Goal: Communication & Community: Participate in discussion

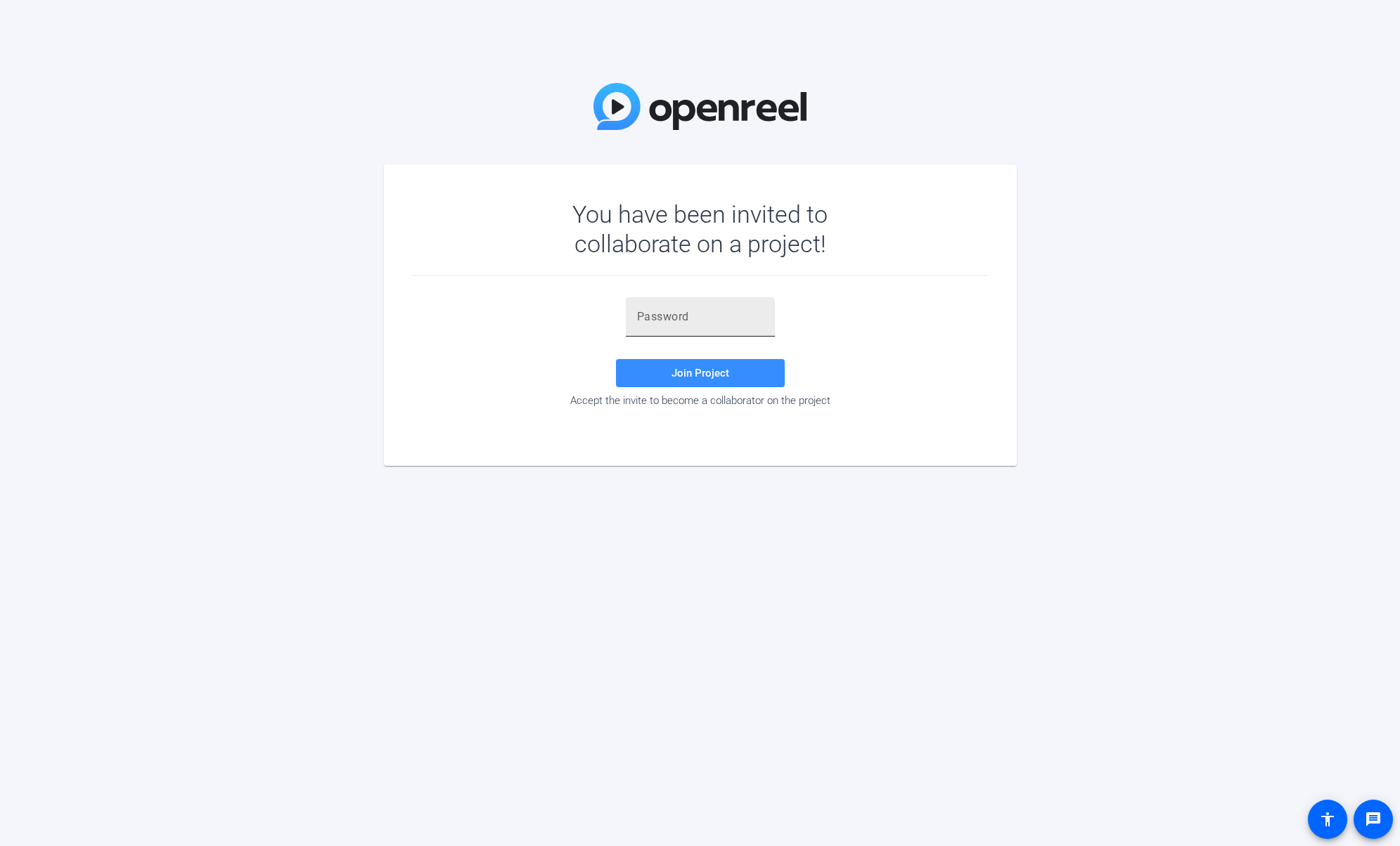
click at [729, 310] on input "text" at bounding box center [700, 317] width 126 height 17
paste input "eWn5UD"
type input "eWn5UD"
drag, startPoint x: 321, startPoint y: 114, endPoint x: 291, endPoint y: 104, distance: 31.6
click at [317, 109] on div "You have been invited to collaborate on a project! eWn5UD Join Project Accept t…" at bounding box center [700, 423] width 1400 height 846
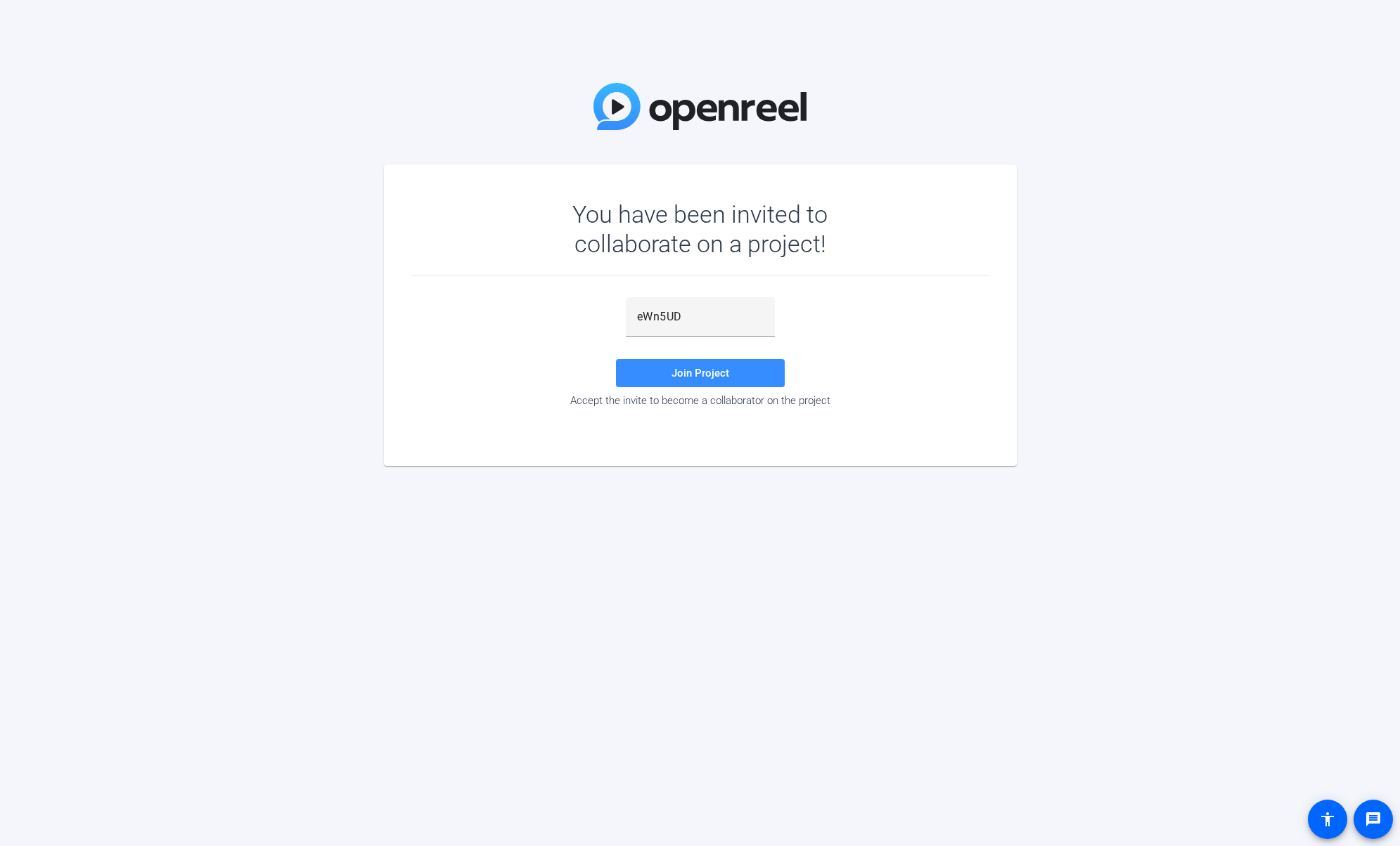
click at [454, 374] on div "eWn5UD Join Project Accept the invite to become a collaborator on the project" at bounding box center [700, 352] width 577 height 110
click at [702, 359] on span at bounding box center [700, 374] width 169 height 34
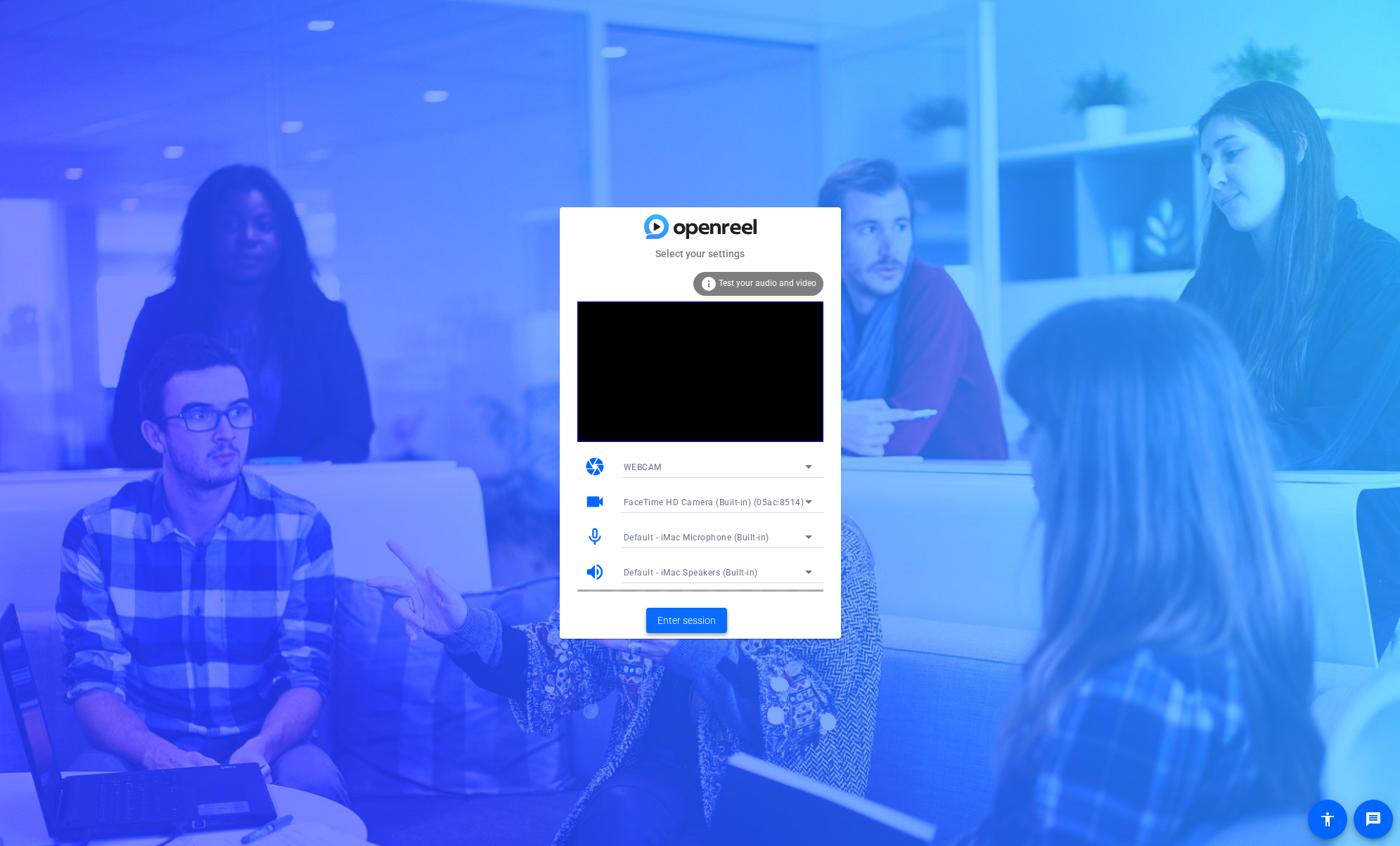
click at [712, 609] on span at bounding box center [687, 621] width 81 height 34
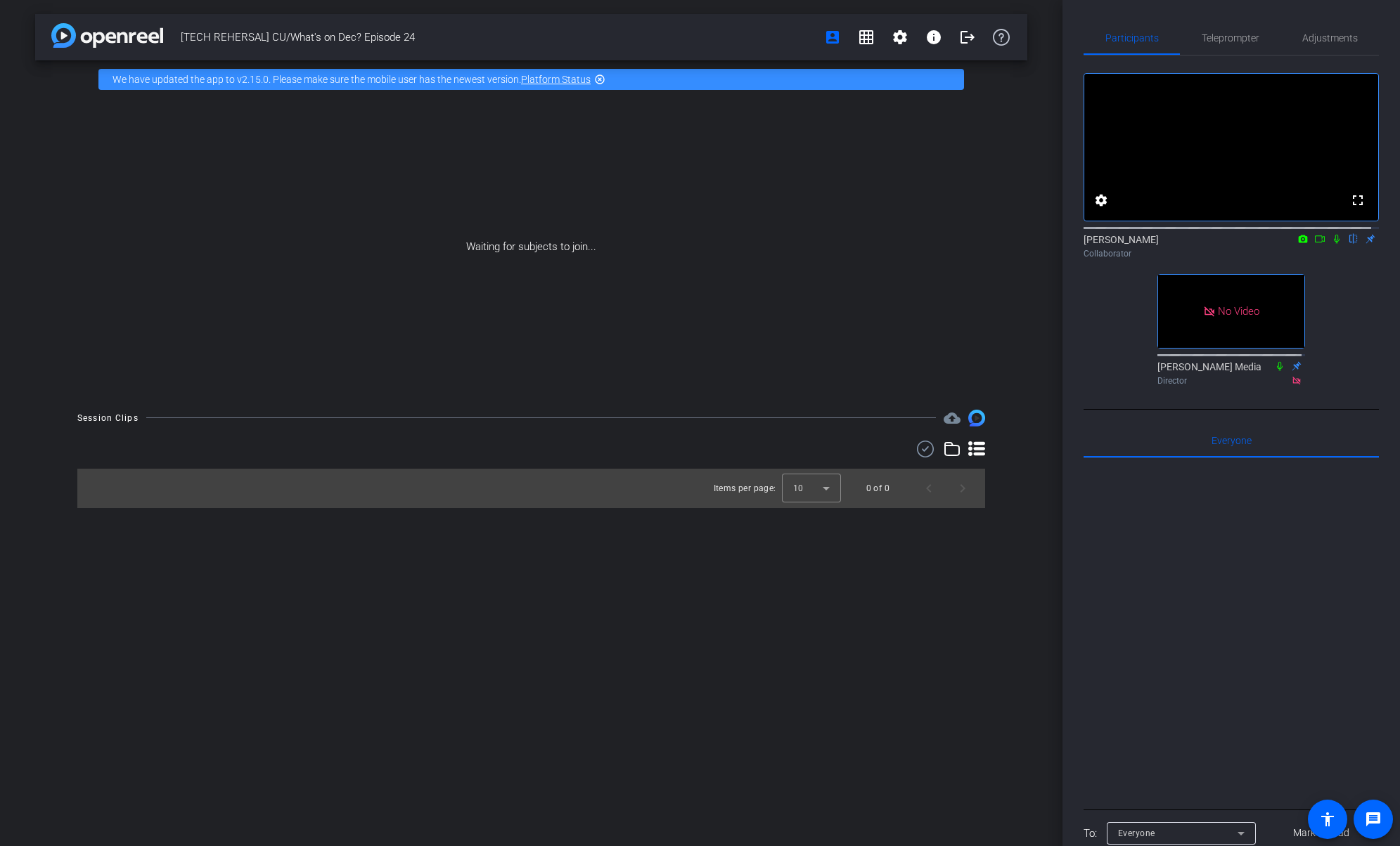
click at [1316, 244] on icon at bounding box center [1320, 239] width 11 height 10
click at [1348, 244] on icon at bounding box center [1353, 239] width 11 height 10
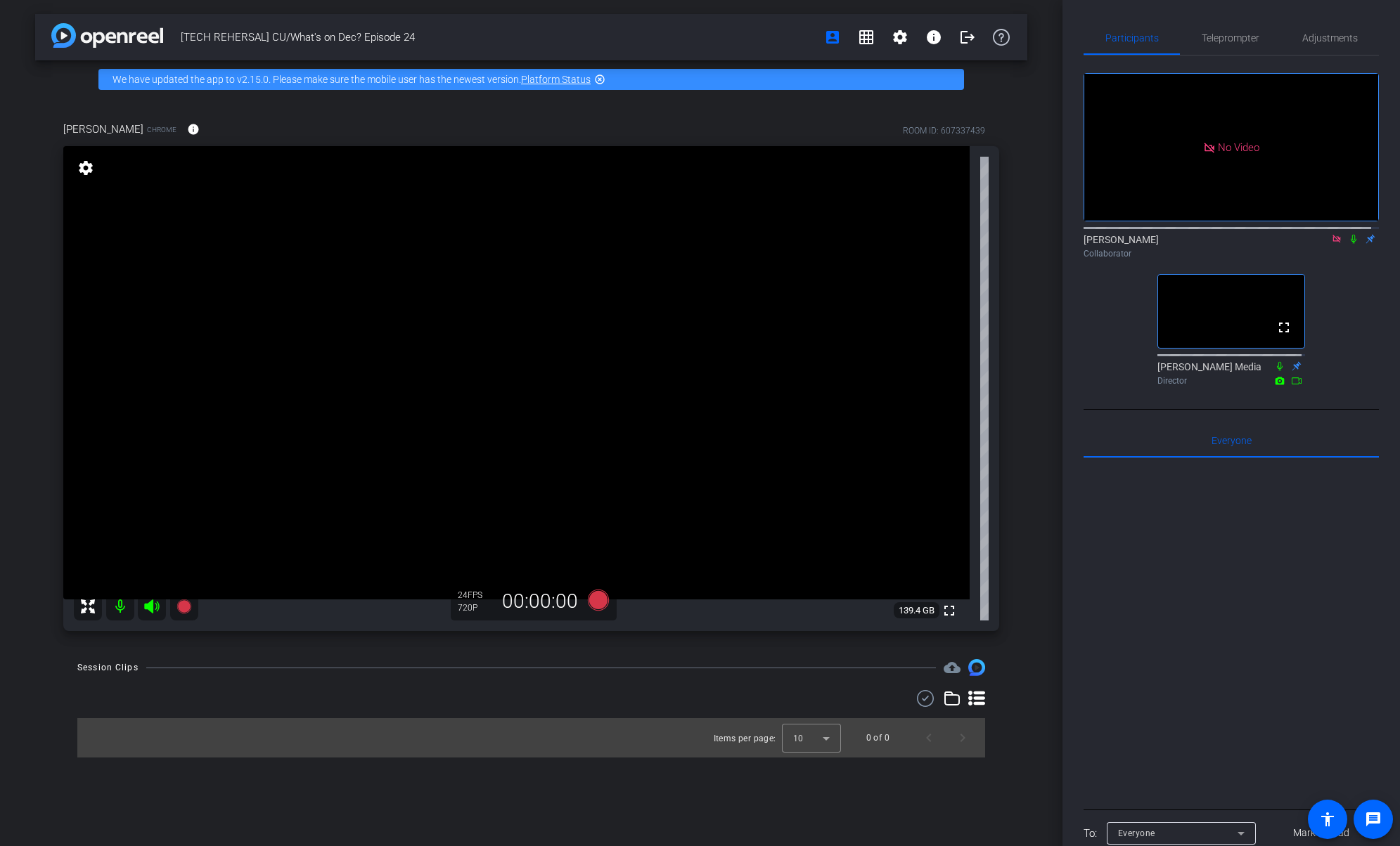
click at [1331, 244] on icon at bounding box center [1336, 239] width 11 height 10
click at [1179, 565] on div at bounding box center [1231, 632] width 295 height 348
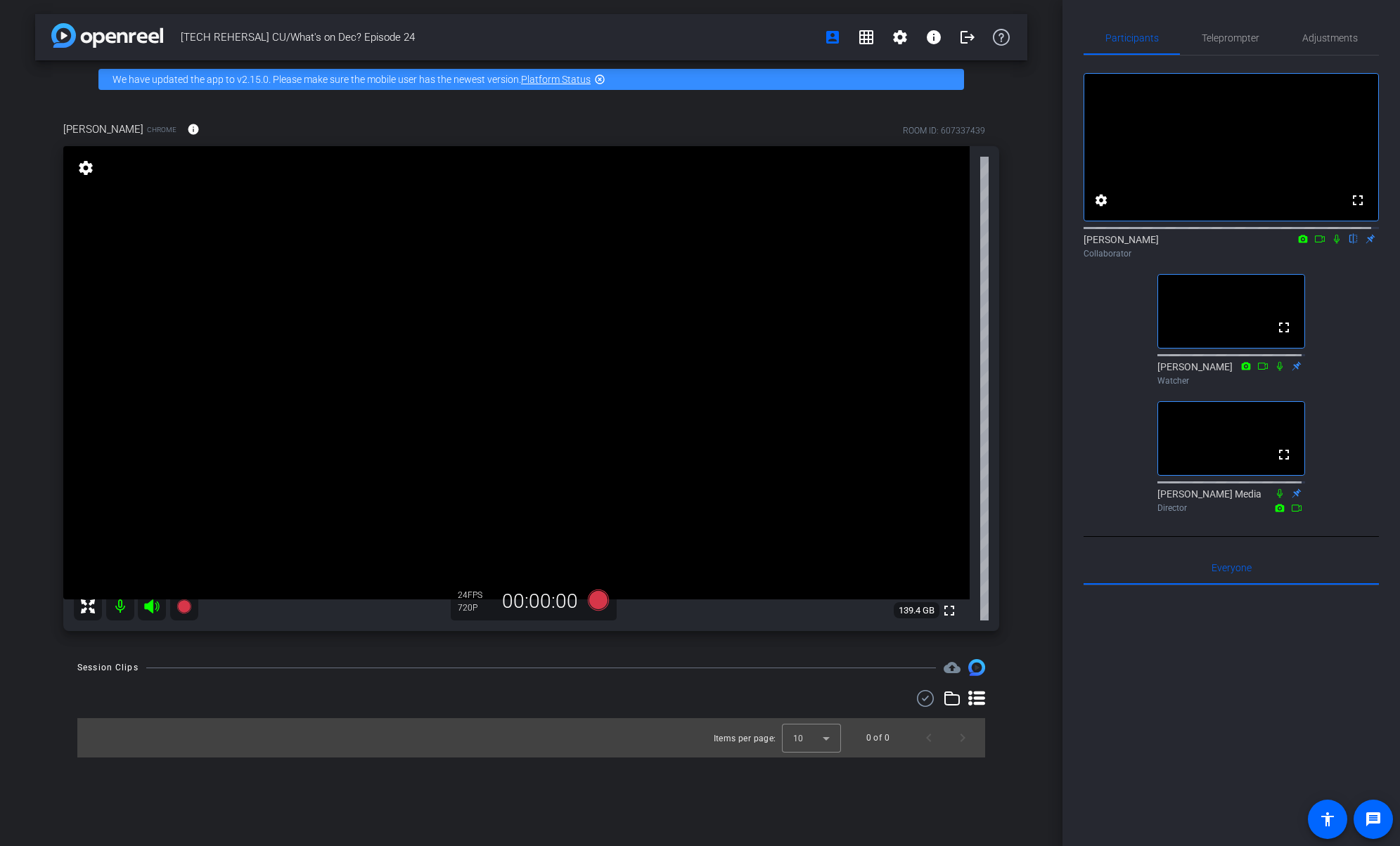
click at [1038, 461] on div "[TECH REHERSAL] CU/What's on Dec? Episode 24 account_box grid_on settings info …" at bounding box center [531, 423] width 1062 height 846
click at [1331, 244] on icon at bounding box center [1336, 239] width 11 height 10
click at [1328, 246] on mat-icon at bounding box center [1337, 239] width 17 height 13
click at [565, 787] on div "[TECH REHERSAL] CU/What's on Dec? Episode 24 account_box grid_on settings info …" at bounding box center [531, 423] width 1062 height 846
click at [532, 688] on div "Session Clips cloud_upload Items per page: 10 0 of 0" at bounding box center [531, 708] width 992 height 98
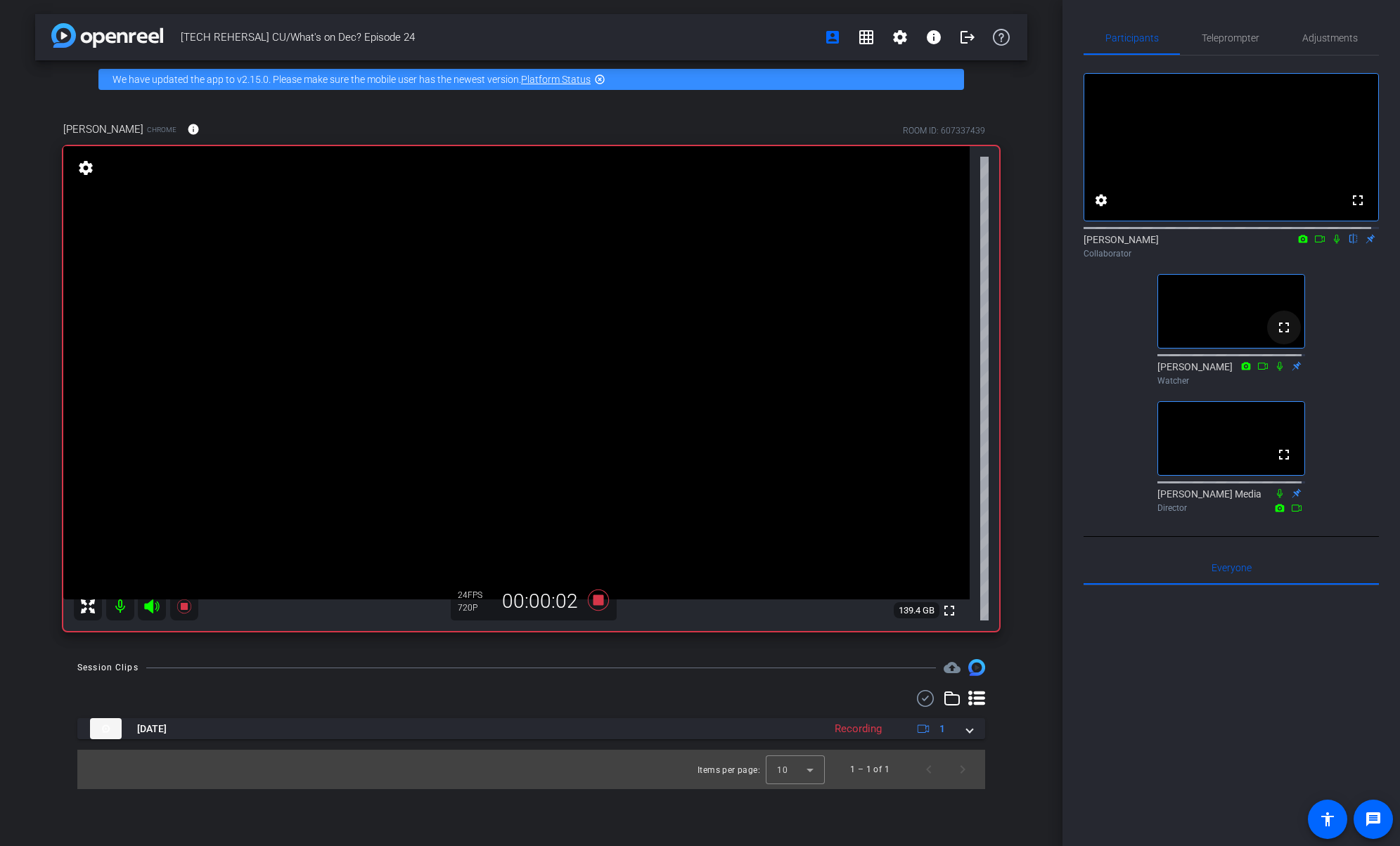
click at [1275, 336] on mat-icon "fullscreen" at bounding box center [1284, 327] width 17 height 17
click at [1133, 658] on div at bounding box center [1231, 760] width 295 height 348
click at [1133, 658] on div at bounding box center [1231, 760] width 295 height 348
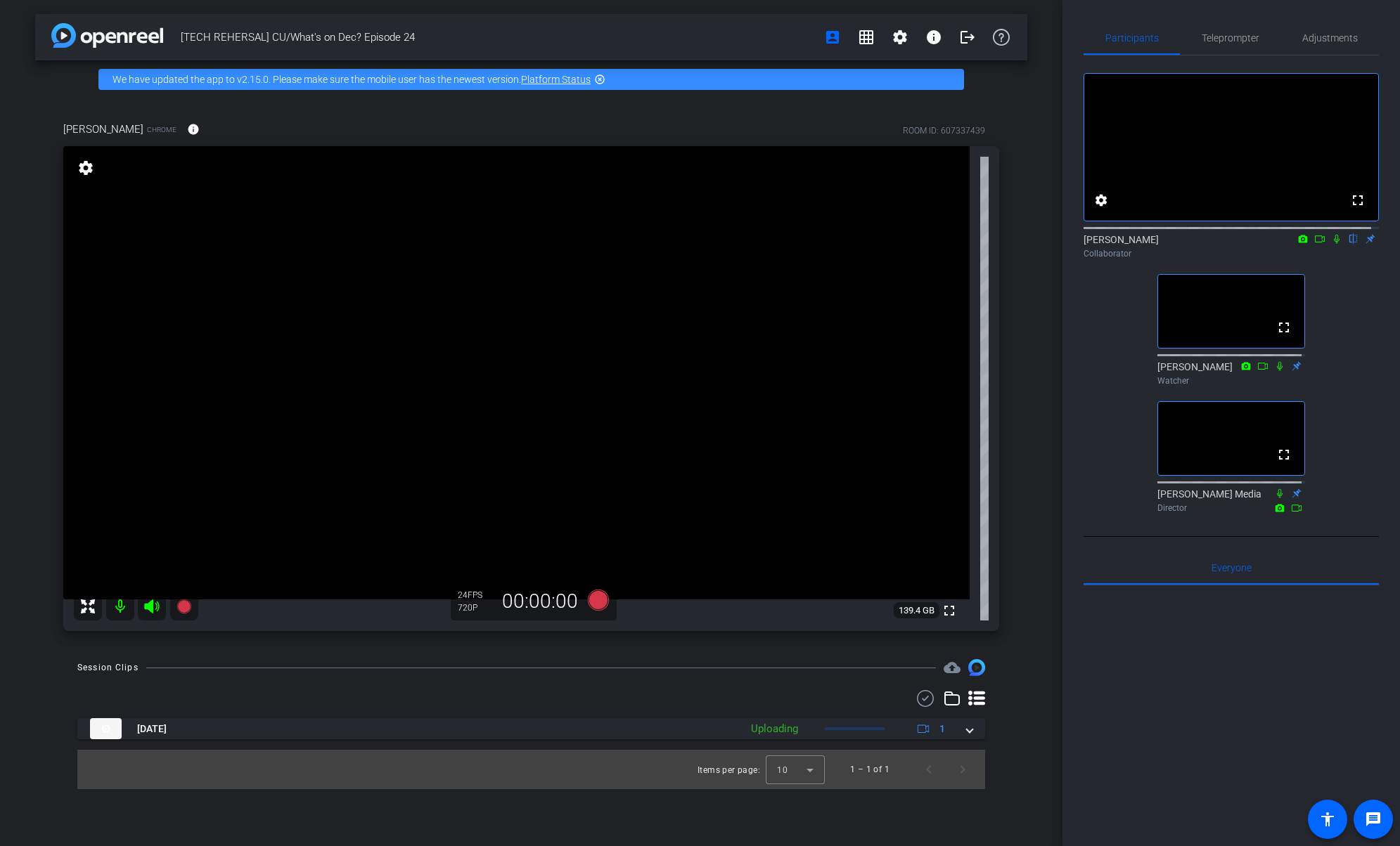
click at [1133, 658] on div at bounding box center [1231, 760] width 295 height 348
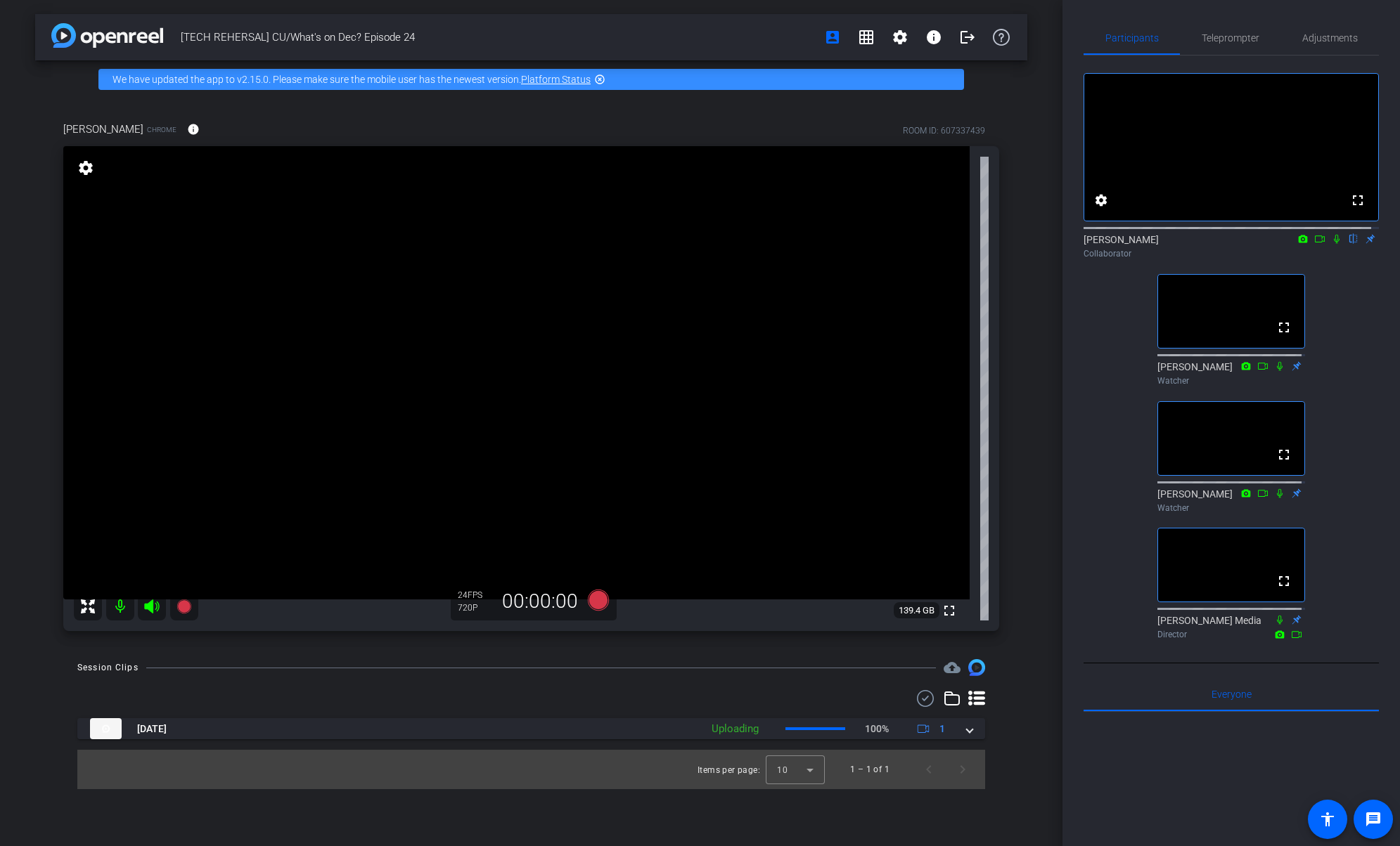
click at [1112, 646] on div "fullscreen settings [PERSON_NAME] flip Collaborator fullscreen [PERSON_NAME] Wa…" at bounding box center [1231, 351] width 295 height 590
click at [1290, 345] on span at bounding box center [1284, 327] width 34 height 34
click at [1207, 663] on div "fullscreen settings [PERSON_NAME] flip Collaborator fullscreen [PERSON_NAME] Wa…" at bounding box center [1231, 359] width 295 height 608
click at [1331, 244] on icon at bounding box center [1336, 239] width 11 height 10
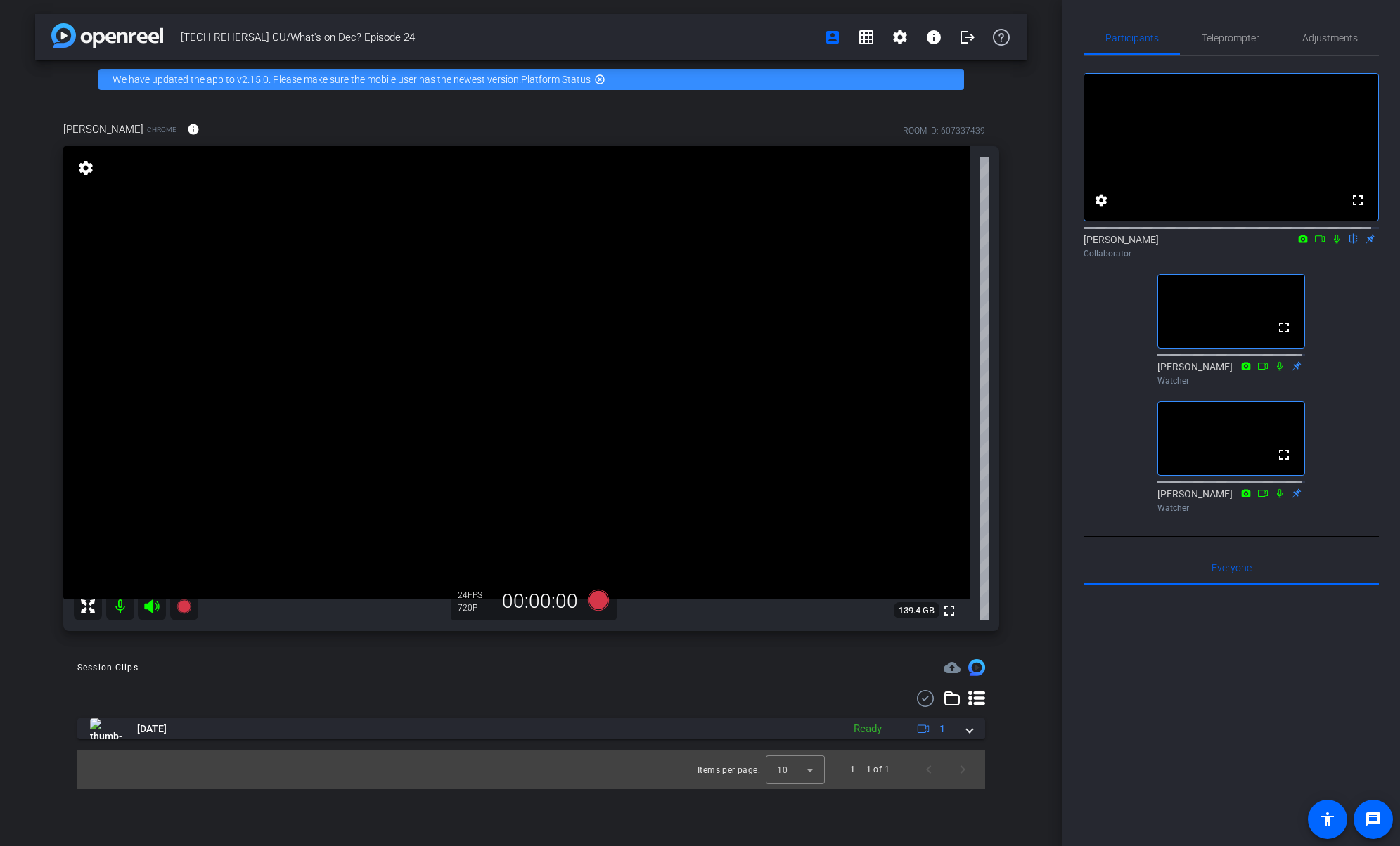
click at [1315, 242] on icon at bounding box center [1320, 239] width 10 height 7
click at [1348, 244] on icon at bounding box center [1353, 239] width 11 height 10
